Goal: Information Seeking & Learning: Learn about a topic

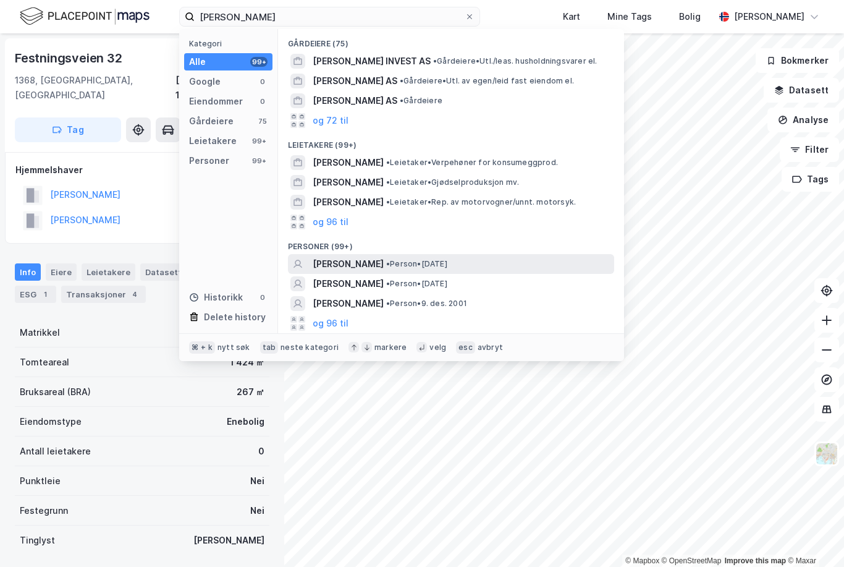
type input "[PERSON_NAME]"
click at [379, 261] on span "[PERSON_NAME]" at bounding box center [348, 263] width 71 height 15
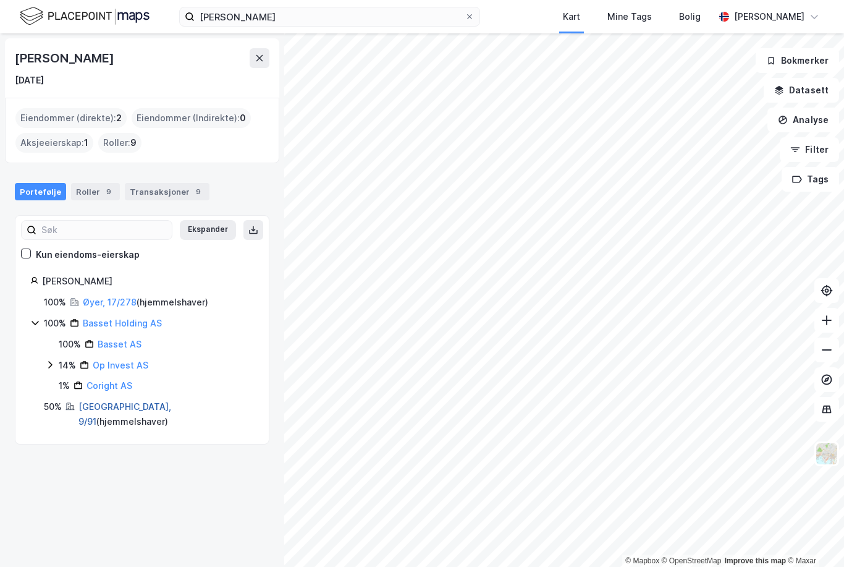
click at [85, 402] on link "[GEOGRAPHIC_DATA], 9/91" at bounding box center [124, 413] width 93 height 25
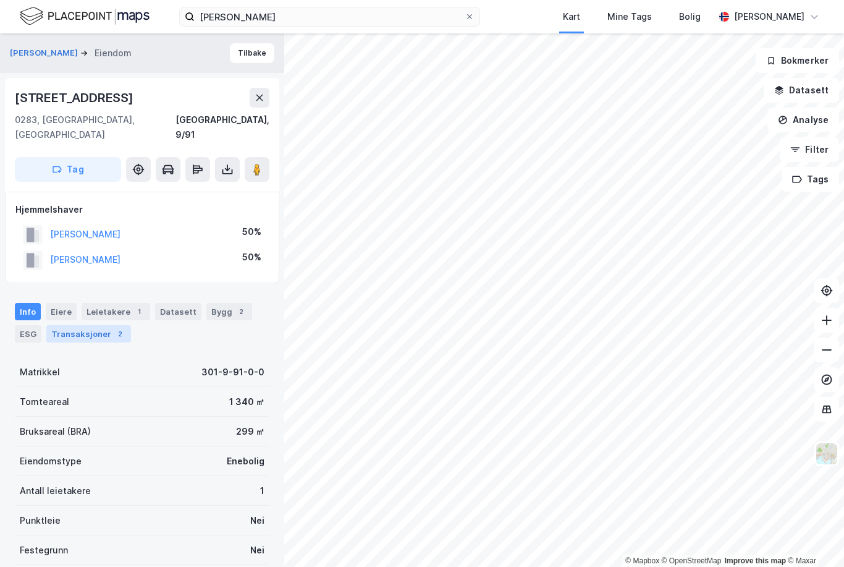
click at [82, 325] on div "Transaksjoner 2" at bounding box center [88, 333] width 85 height 17
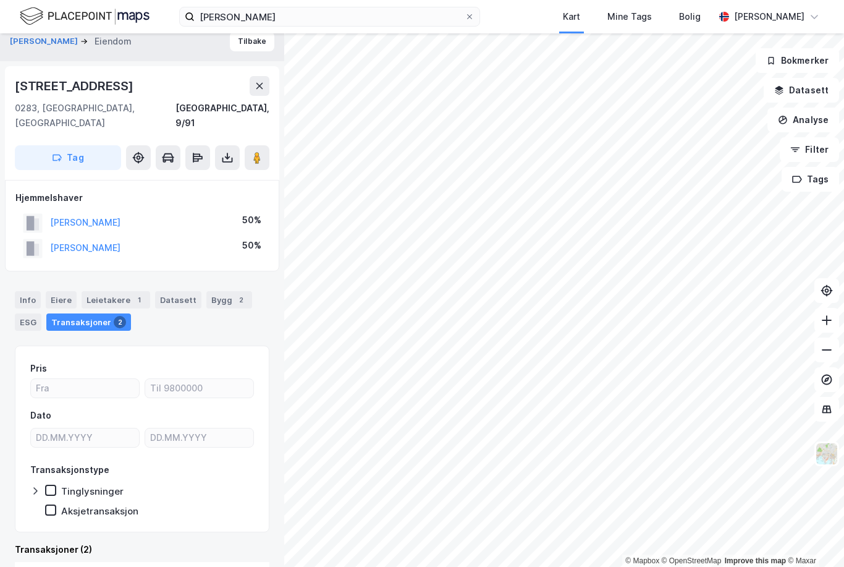
scroll to position [11, 0]
click at [62, 292] on div "Eiere" at bounding box center [61, 300] width 31 height 17
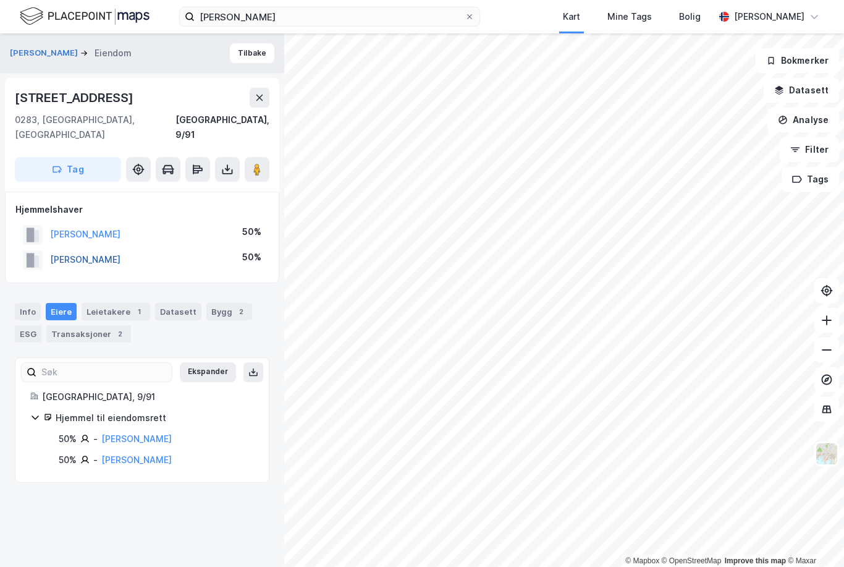
click at [0, 0] on button "[PERSON_NAME]" at bounding box center [0, 0] width 0 height 0
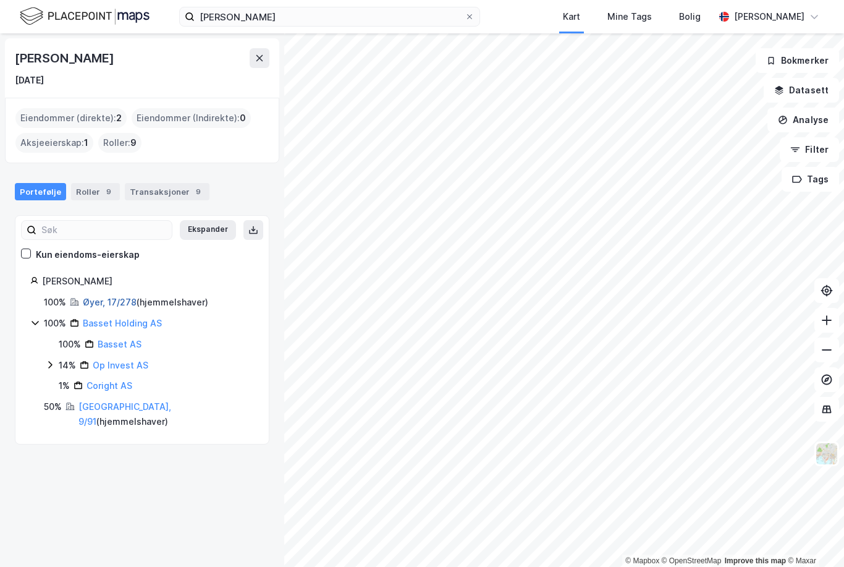
click at [108, 299] on link "Øyer, 17/278" at bounding box center [110, 302] width 54 height 11
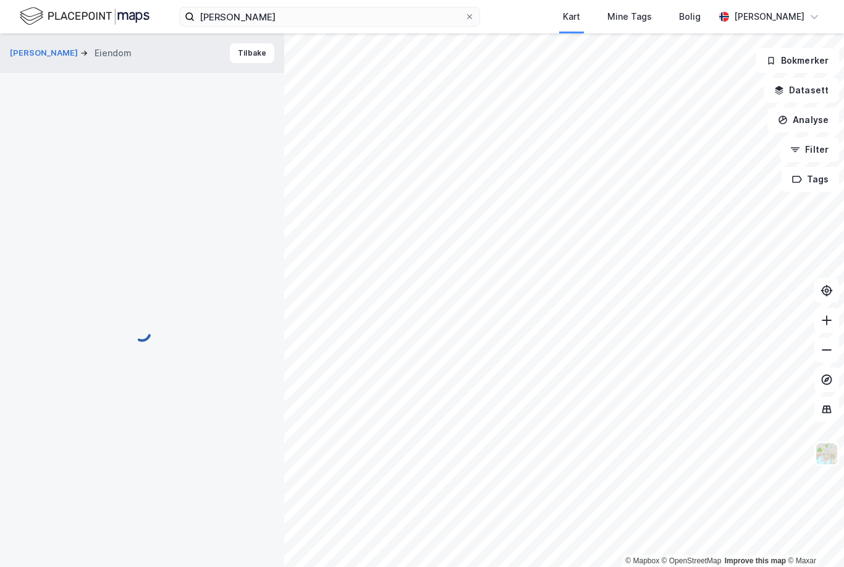
scroll to position [11, 0]
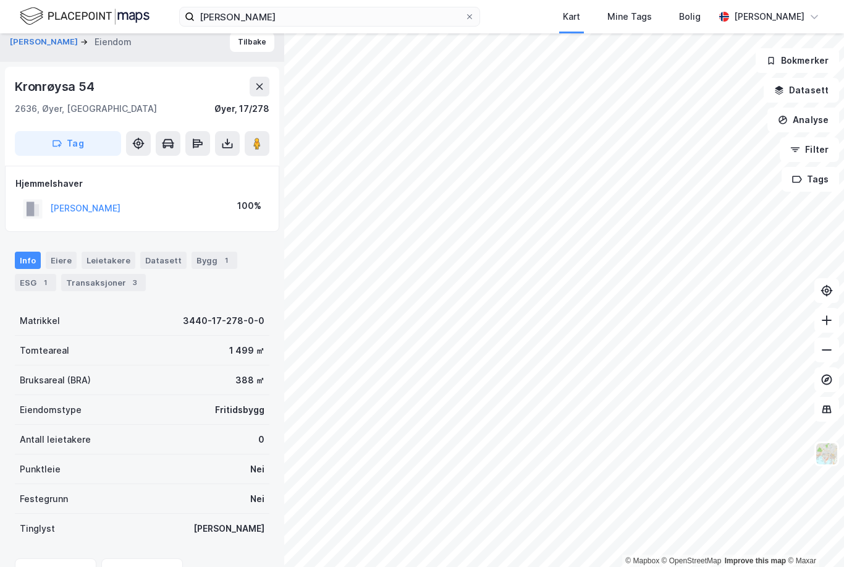
scroll to position [11, 0]
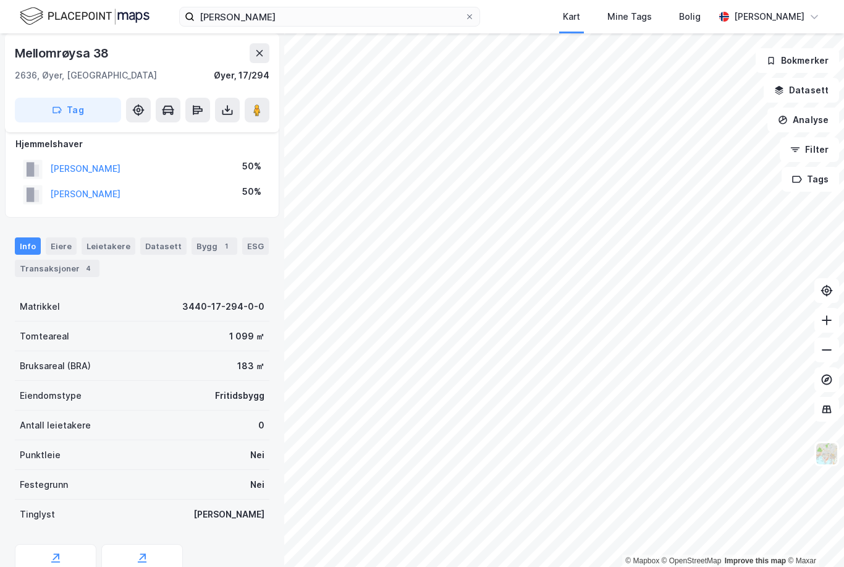
scroll to position [11, 0]
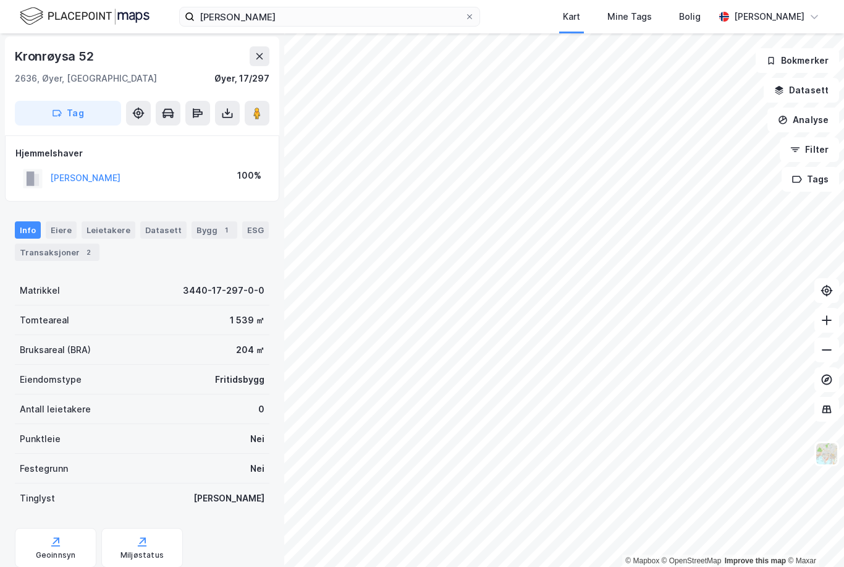
scroll to position [2, 0]
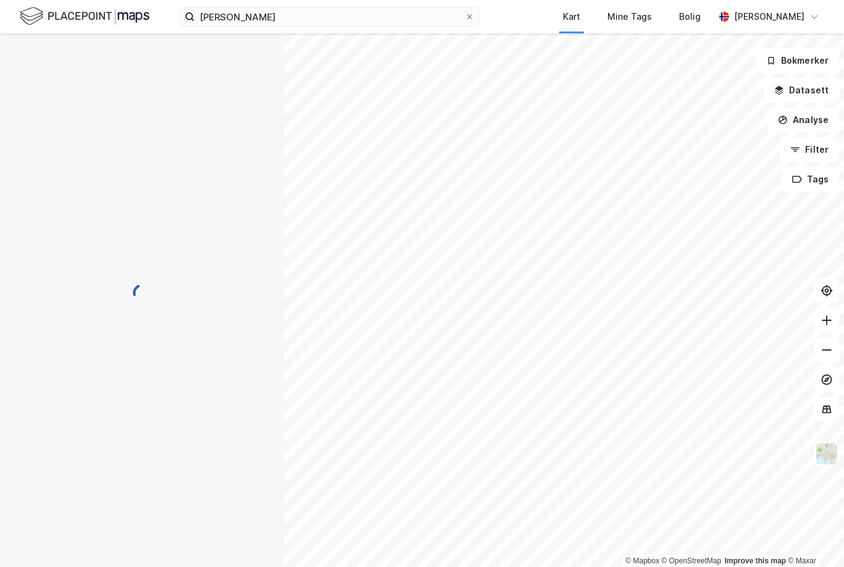
scroll to position [2, 0]
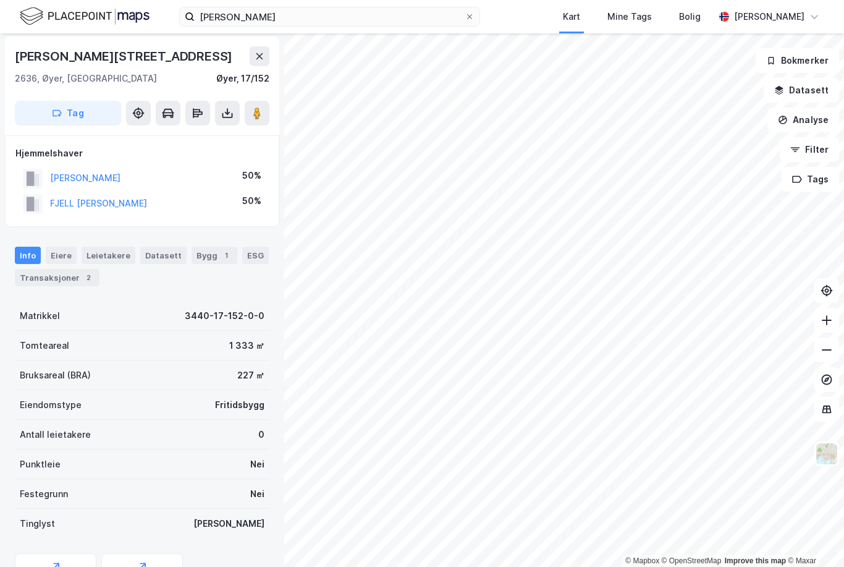
scroll to position [2, 0]
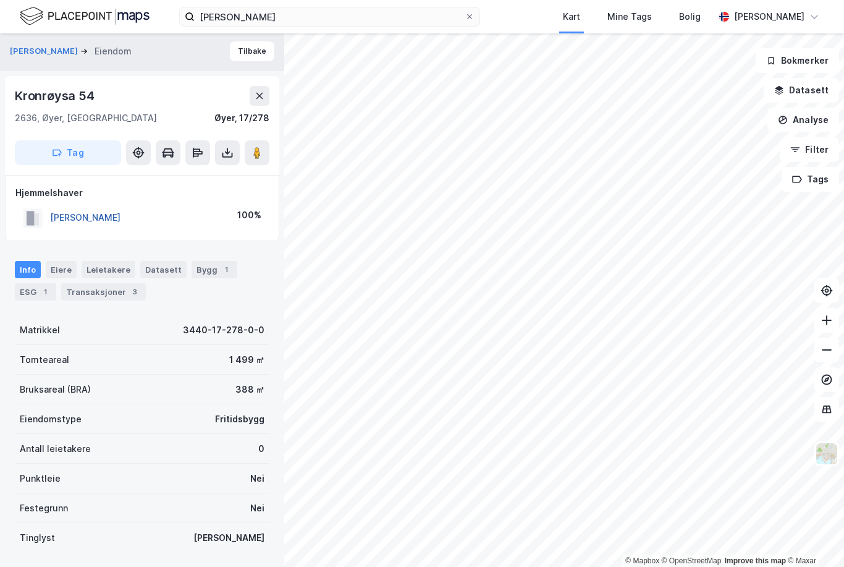
click at [0, 0] on button "[PERSON_NAME]" at bounding box center [0, 0] width 0 height 0
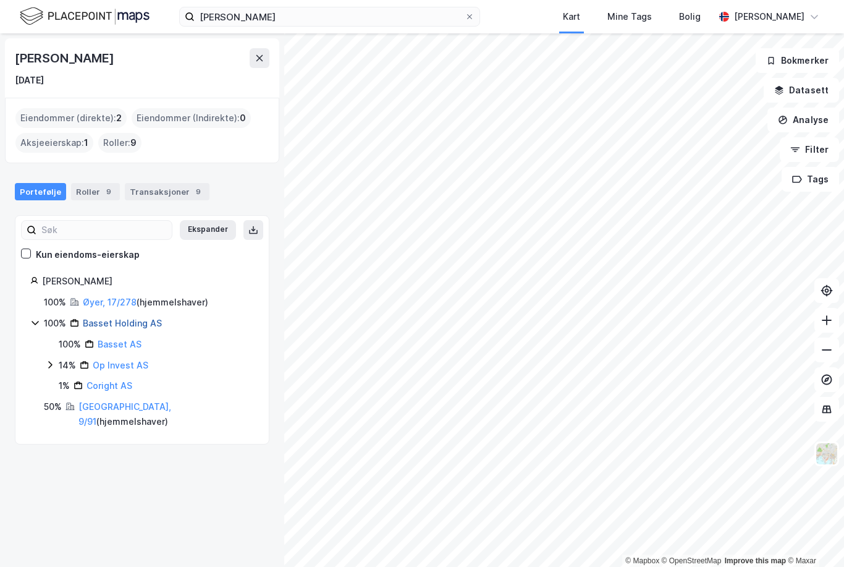
click at [104, 319] on link "Basset Holding AS" at bounding box center [122, 323] width 79 height 11
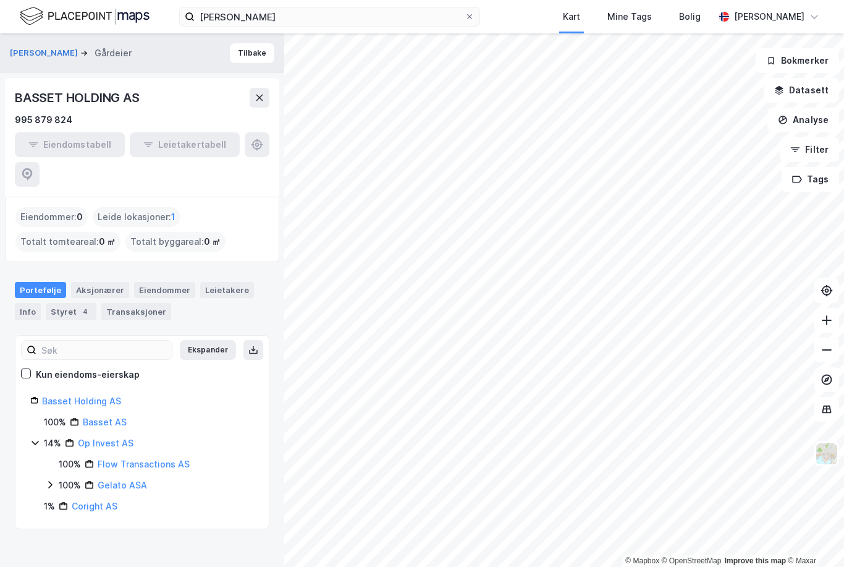
click at [258, 141] on div "Eiendomstabell Leietakertabell" at bounding box center [142, 159] width 255 height 54
